Goal: Task Accomplishment & Management: Manage account settings

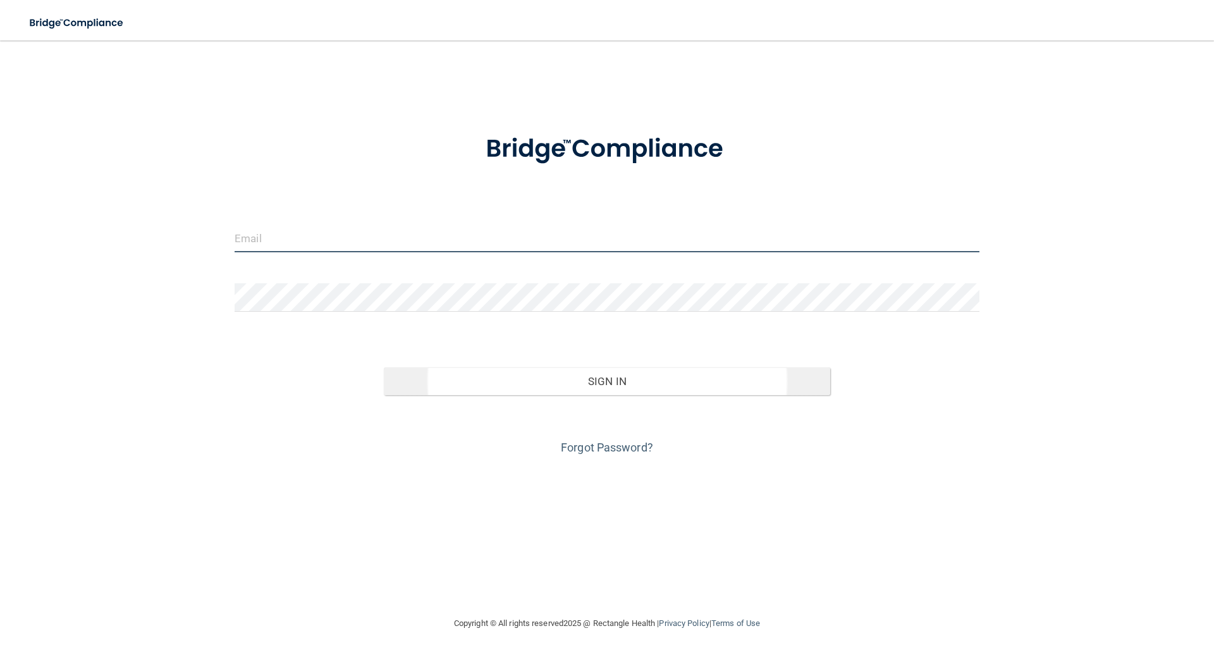
type input "[EMAIL_ADDRESS][DOMAIN_NAME]"
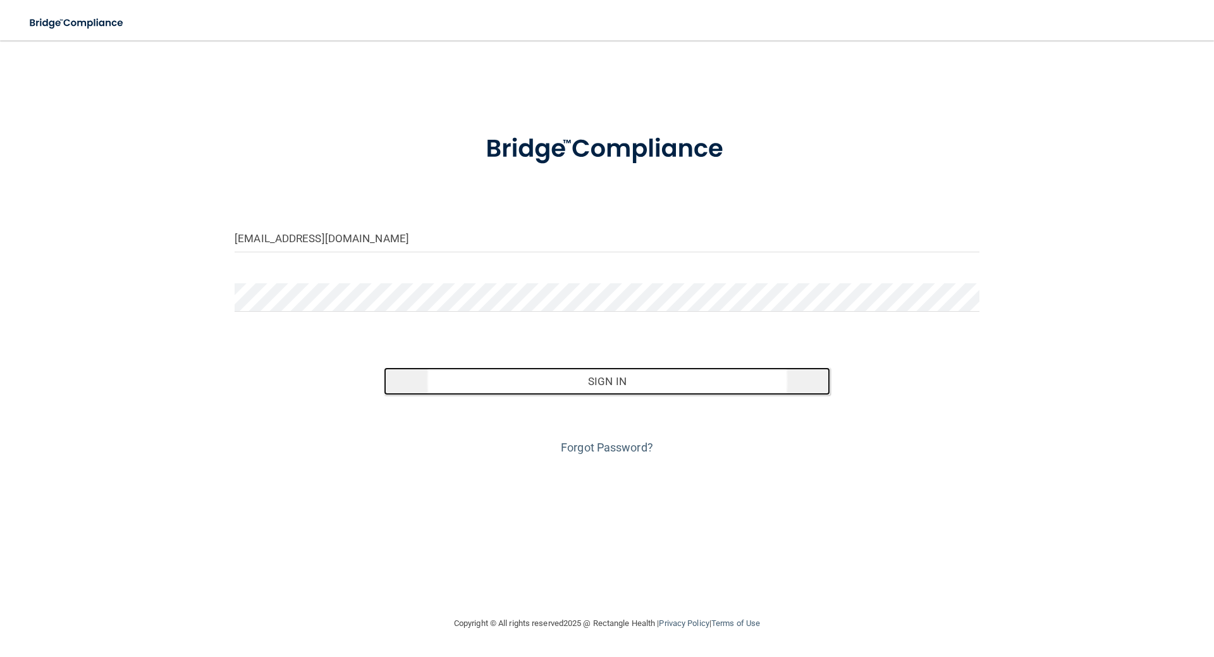
click at [634, 376] on button "Sign In" at bounding box center [607, 381] width 447 height 28
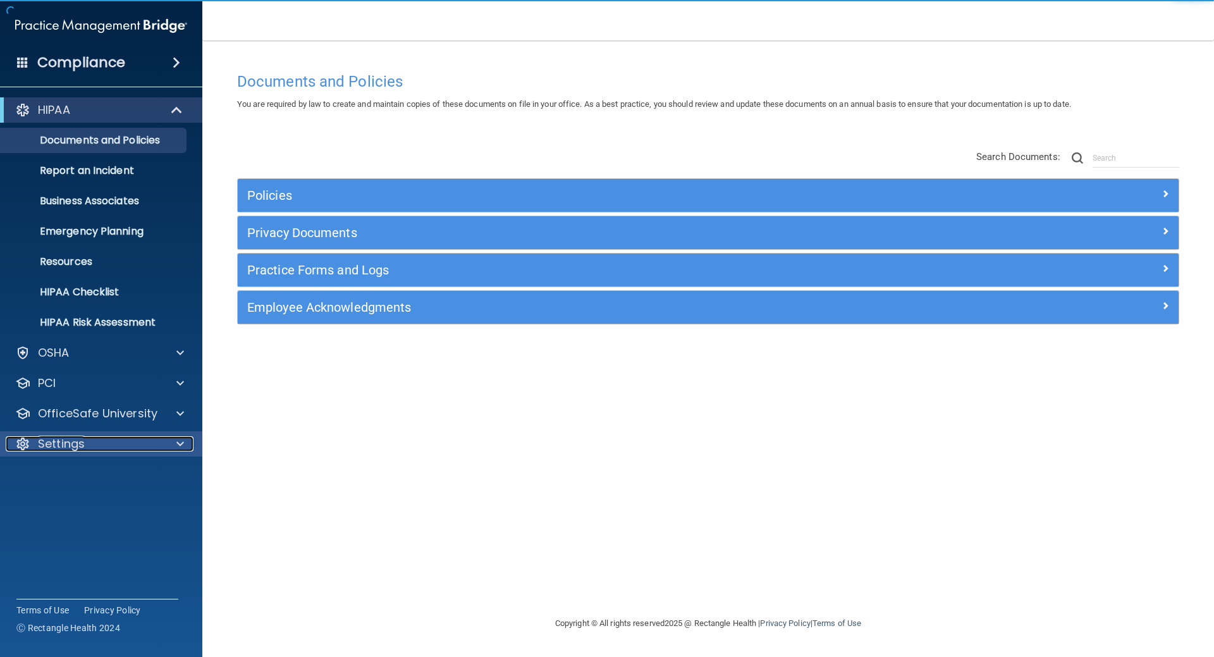
click at [60, 445] on p "Settings" at bounding box center [61, 443] width 47 height 15
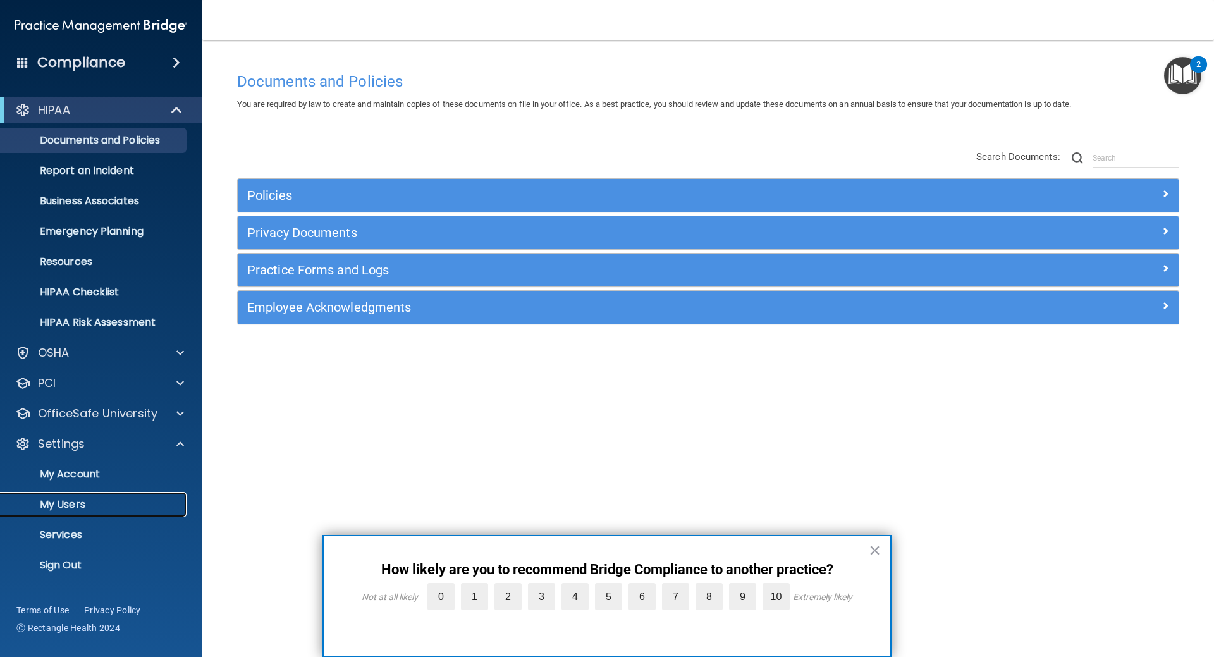
click at [67, 510] on p "My Users" at bounding box center [94, 504] width 173 height 13
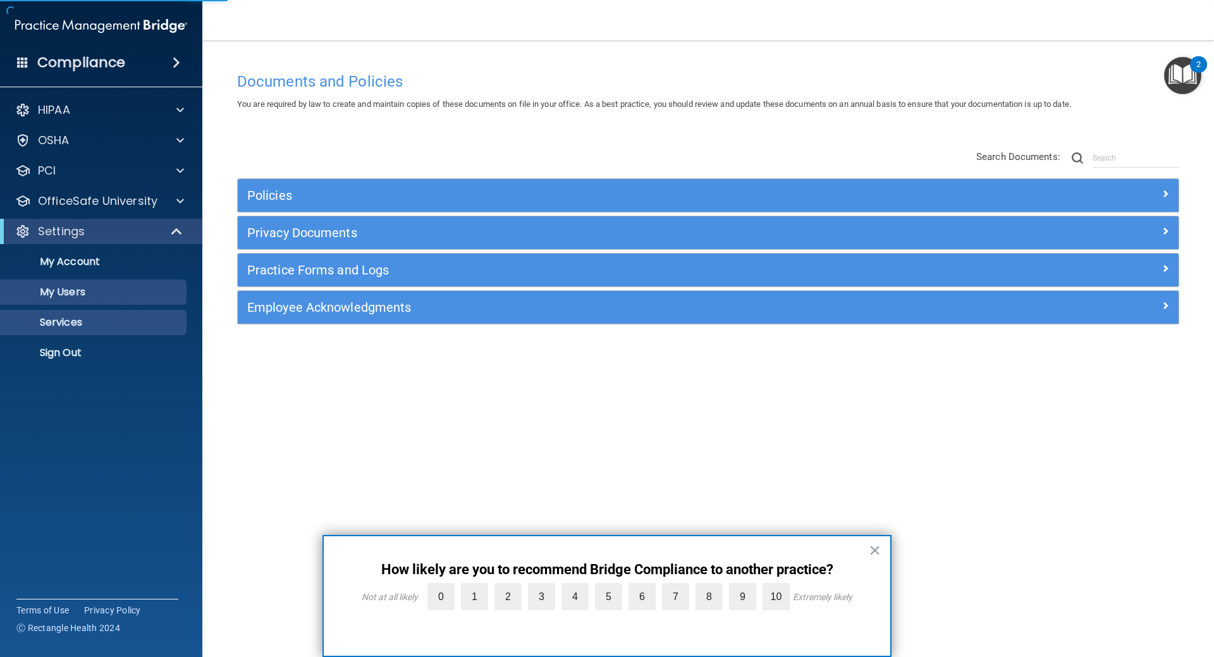
select select "20"
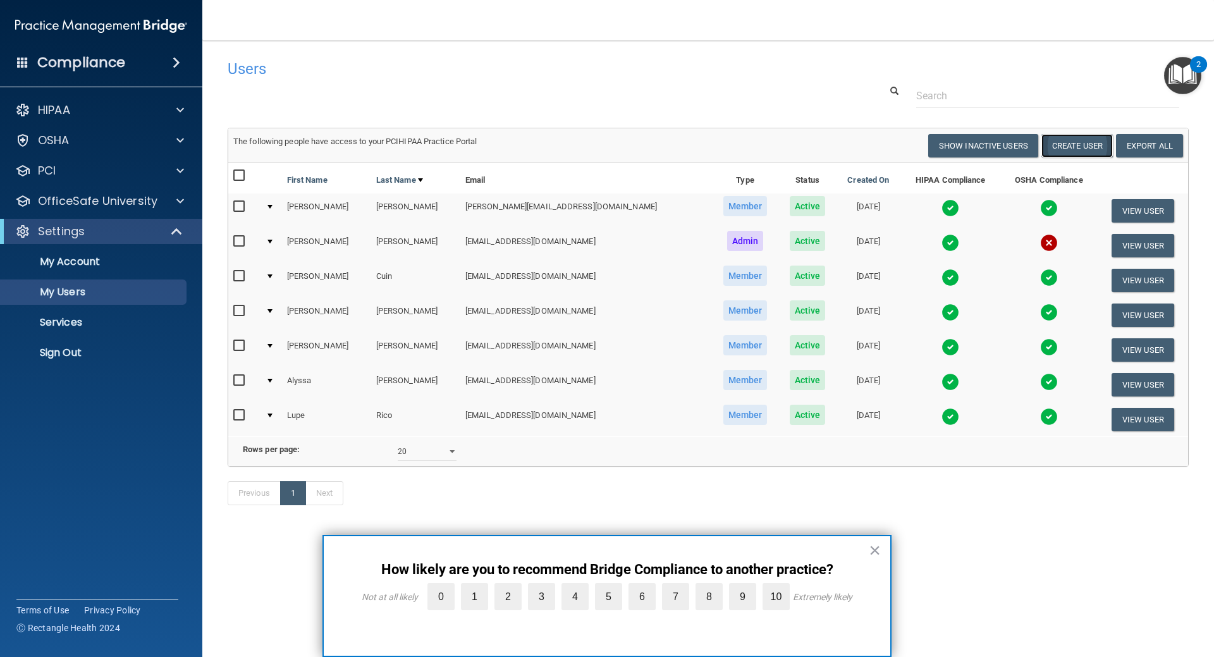
click at [1070, 149] on button "Create User" at bounding box center [1076, 145] width 71 height 23
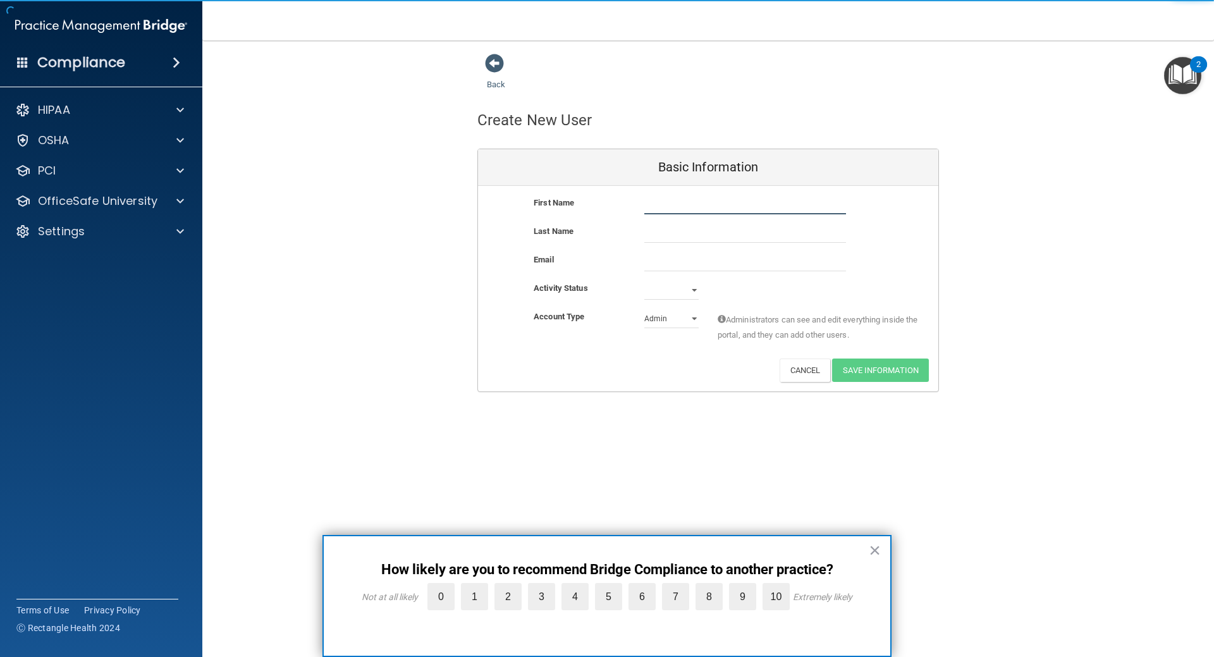
click at [730, 212] on input "text" at bounding box center [745, 204] width 202 height 19
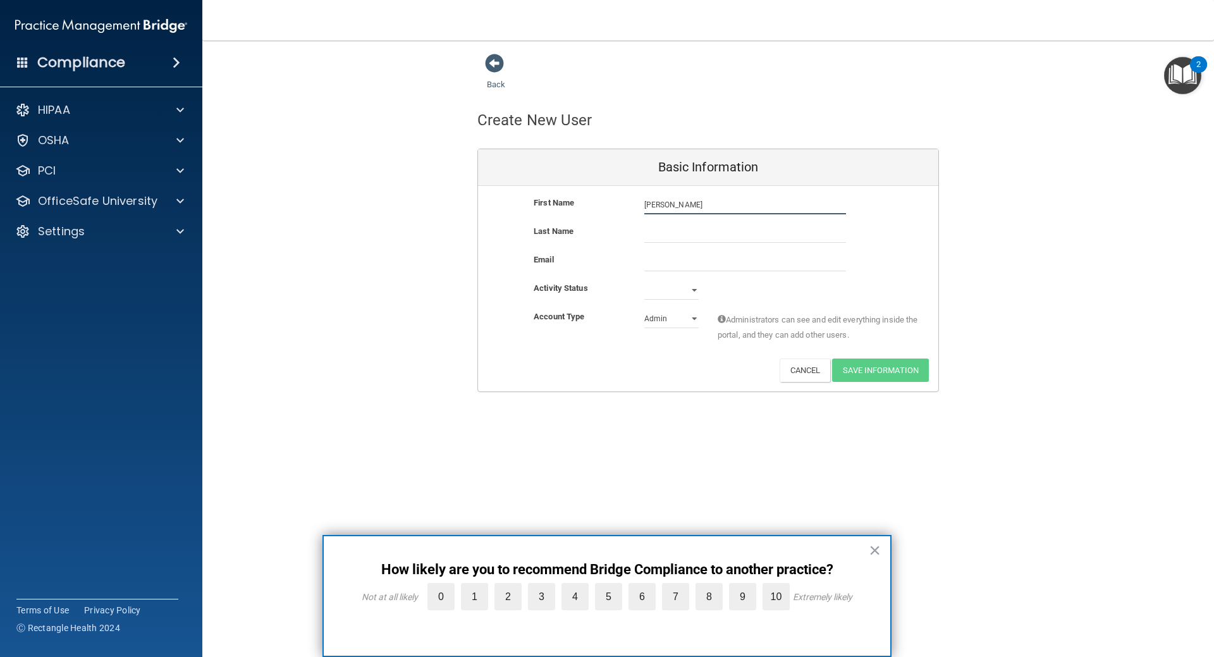
type input "[PERSON_NAME]"
type input "Vergara"
paste input "[PERSON_NAME][EMAIL_ADDRESS][DOMAIN_NAME]"
type input "[PERSON_NAME][EMAIL_ADDRESS][DOMAIN_NAME]"
click at [689, 290] on select "Active Inactive" at bounding box center [671, 290] width 54 height 19
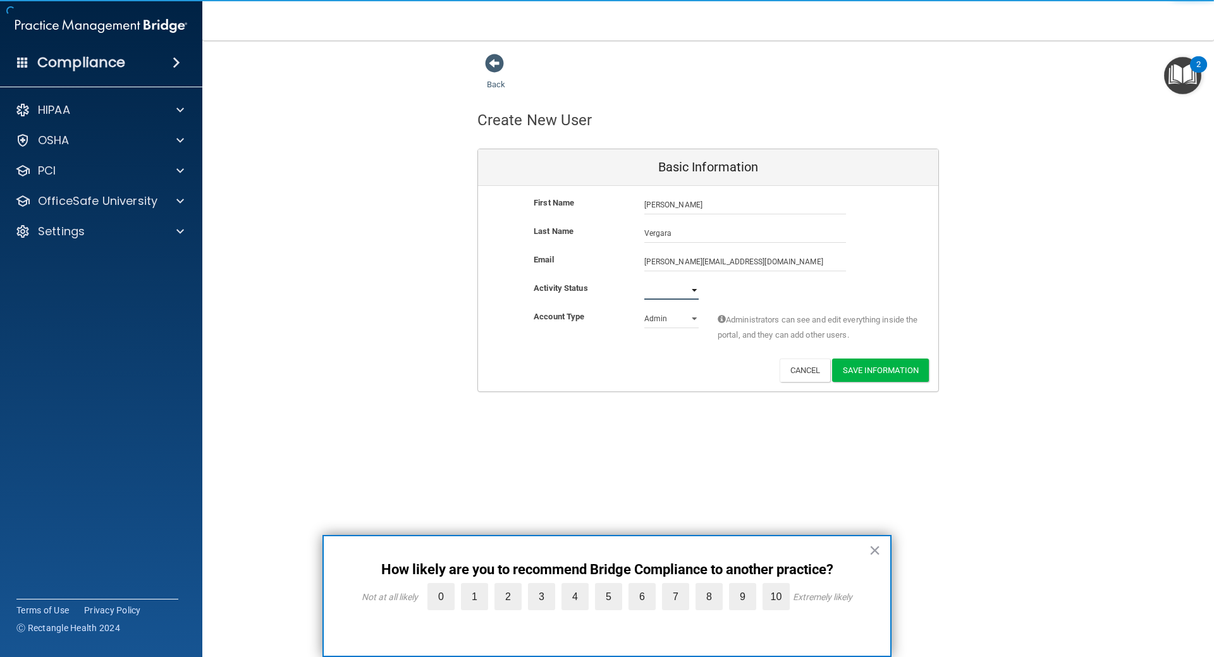
select select "active"
click at [644, 281] on select "Active Inactive" at bounding box center [671, 290] width 54 height 19
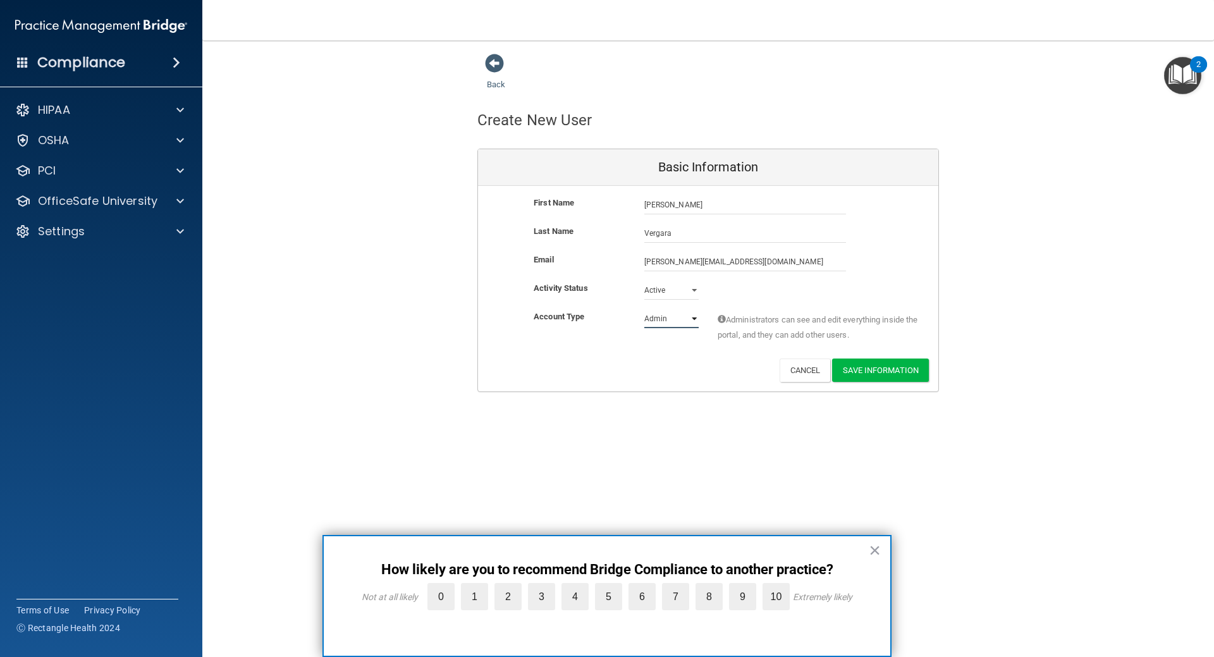
click at [696, 317] on select "Admin Member" at bounding box center [671, 318] width 54 height 19
select select "practice_member"
click at [644, 309] on select "Admin Member" at bounding box center [671, 318] width 54 height 19
click at [865, 373] on button "Save Information" at bounding box center [880, 370] width 97 height 23
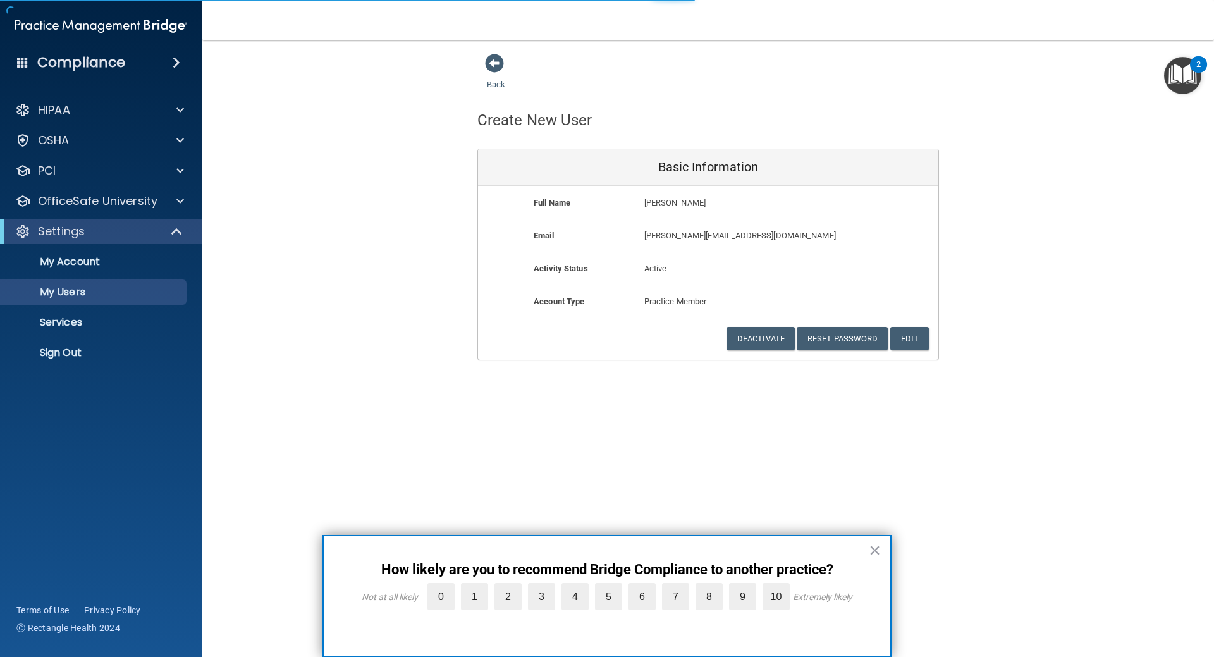
select select "20"
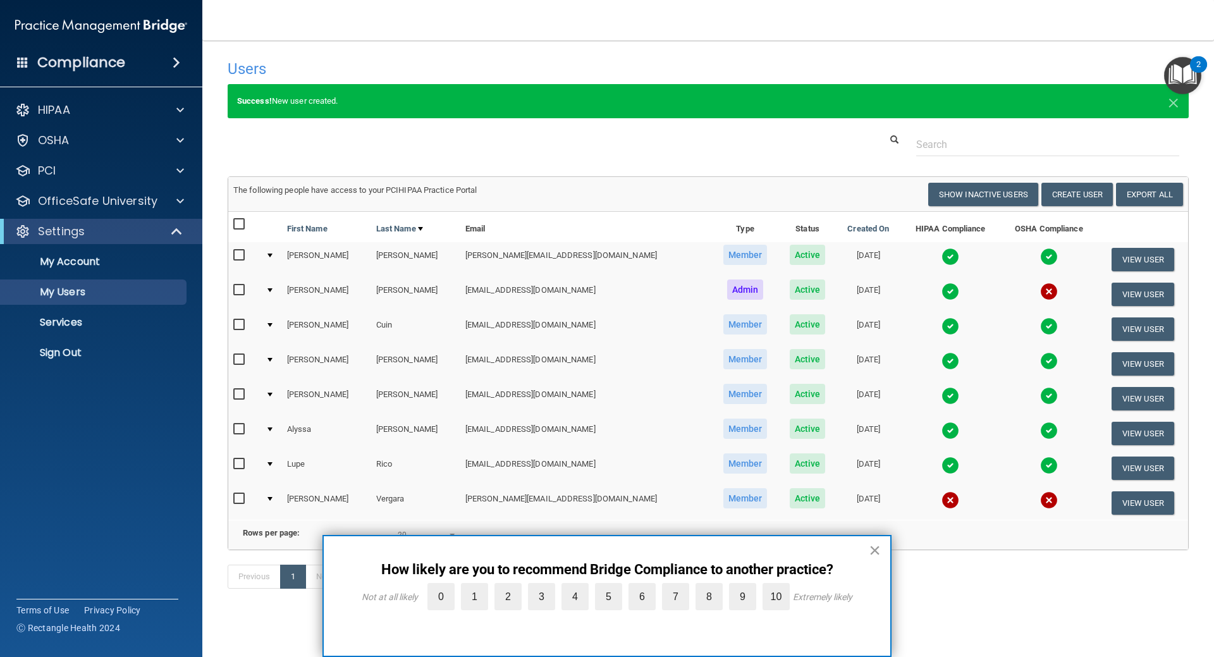
click at [875, 553] on button "×" at bounding box center [875, 550] width 12 height 20
